Goal: Communication & Community: Answer question/provide support

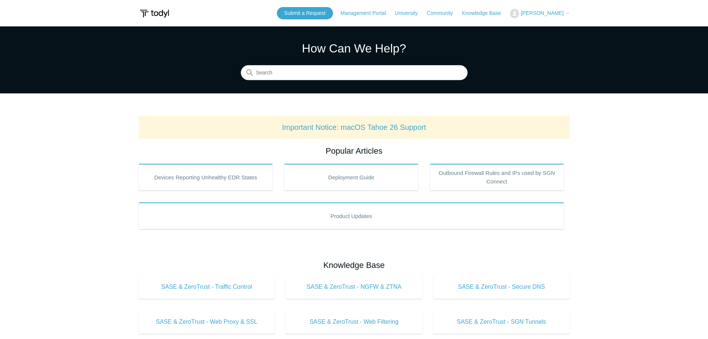
click at [552, 13] on span "[PERSON_NAME]" at bounding box center [542, 13] width 43 height 6
click at [542, 30] on link "My Support Requests" at bounding box center [547, 29] width 73 height 13
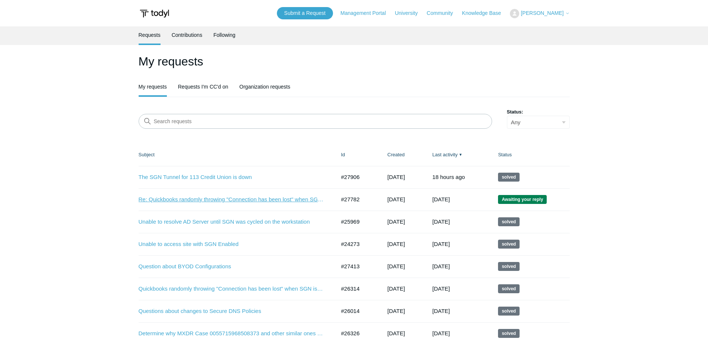
click at [221, 199] on link "Re: Quickbooks randomly throwing "Connection has been lost" when SGN is enabled" at bounding box center [232, 199] width 186 height 9
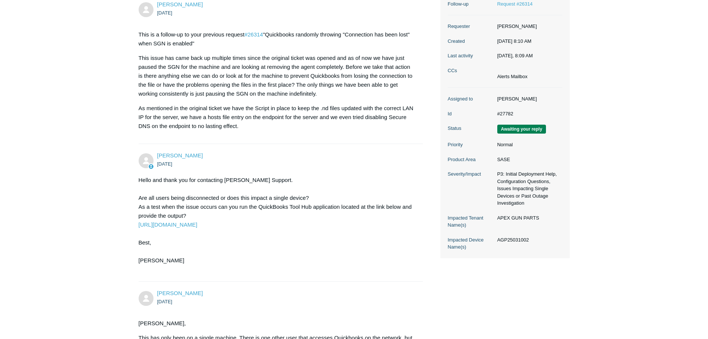
scroll to position [149, 0]
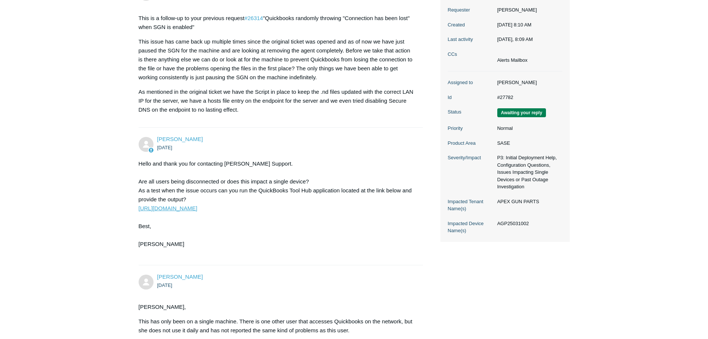
click at [196, 207] on link "[URL][DOMAIN_NAME]" at bounding box center [168, 208] width 59 height 6
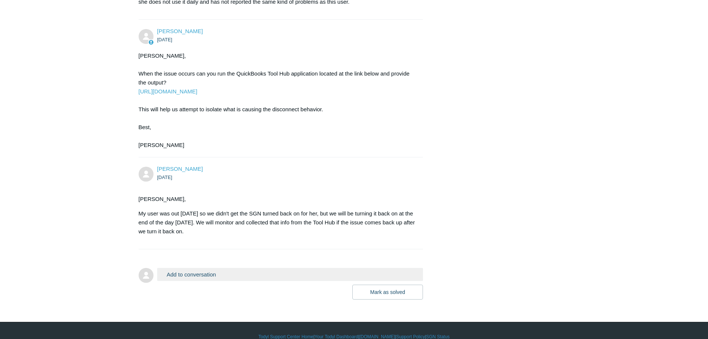
scroll to position [483, 0]
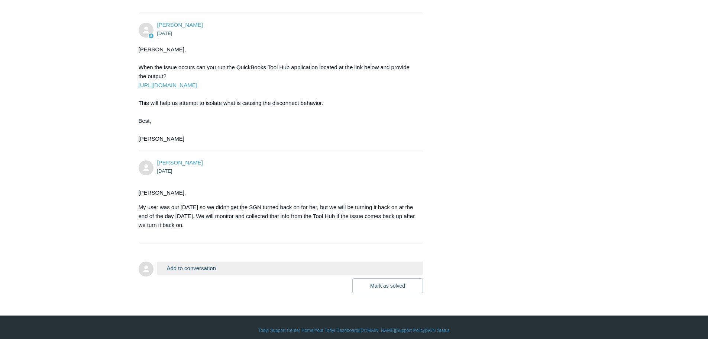
click at [234, 274] on button "Add to conversation" at bounding box center [290, 267] width 266 height 13
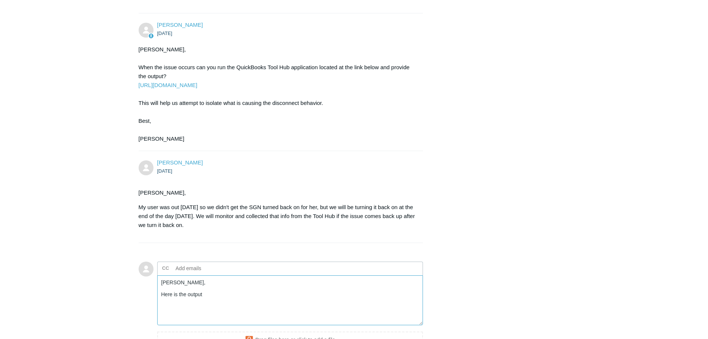
click at [239, 310] on textarea "Kris, Here is the output" at bounding box center [290, 300] width 266 height 50
paste textarea "Ending QB background processes (Please Wait and Ignore any errors reported here…"
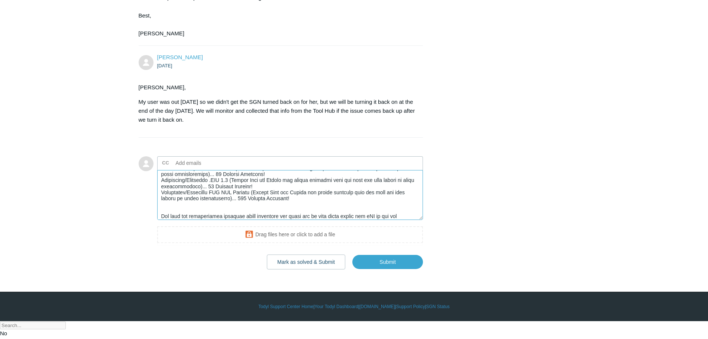
scroll to position [511, 0]
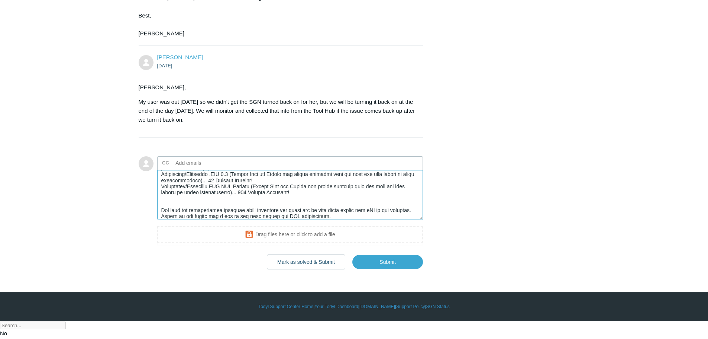
type textarea "Kris, Here is the output from the diag tool: Ending QB background processes (Pl…"
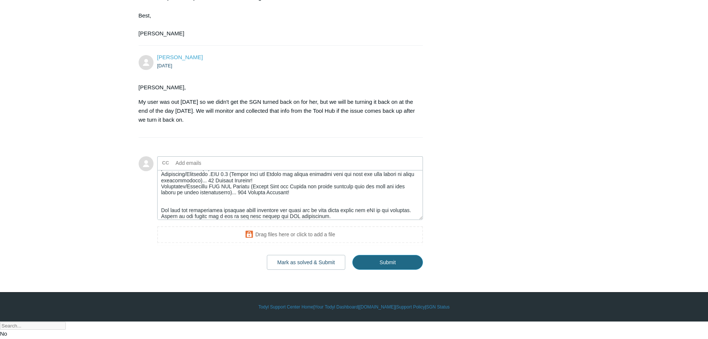
drag, startPoint x: 386, startPoint y: 227, endPoint x: 381, endPoint y: 279, distance: 52.3
click at [381, 270] on input "Submit" at bounding box center [387, 262] width 71 height 15
